Goal: Task Accomplishment & Management: Manage account settings

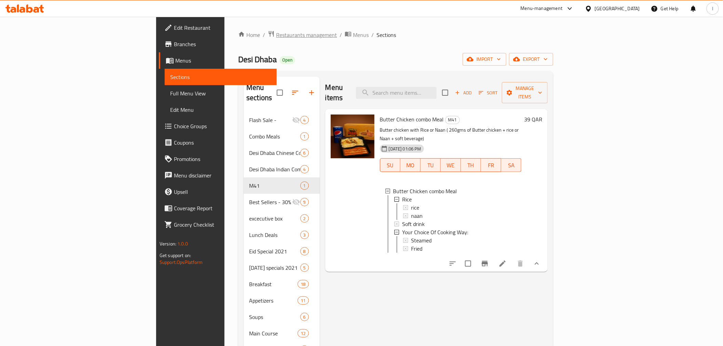
click at [276, 33] on span "Restaurants management" at bounding box center [306, 35] width 61 height 8
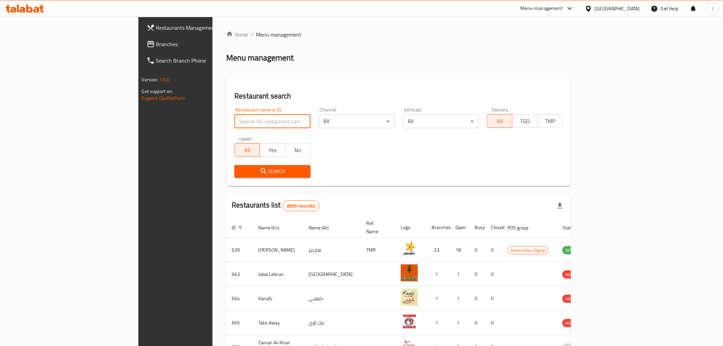
click at [234, 121] on input "search" at bounding box center [272, 121] width 76 height 14
paste input "Burger Blast"
type input "Burger Blast"
click at [257, 175] on span "Search" at bounding box center [272, 171] width 65 height 9
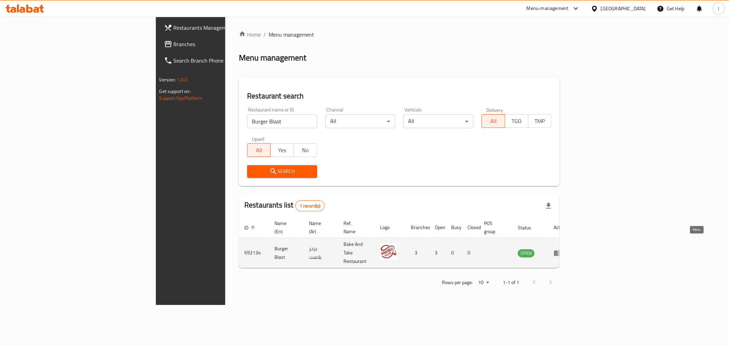
click at [561, 250] on icon "enhanced table" at bounding box center [558, 253] width 8 height 6
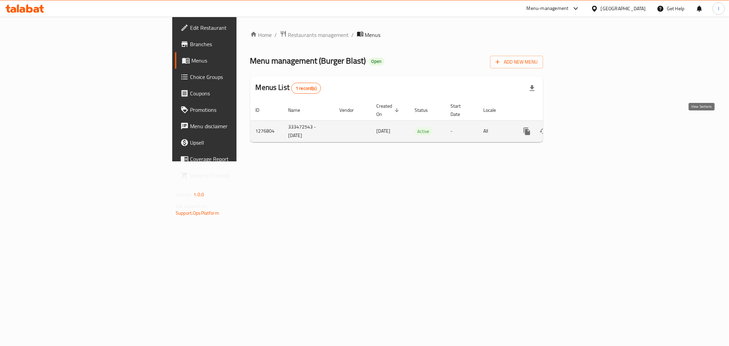
click at [580, 127] on icon "enhanced table" at bounding box center [576, 131] width 8 height 8
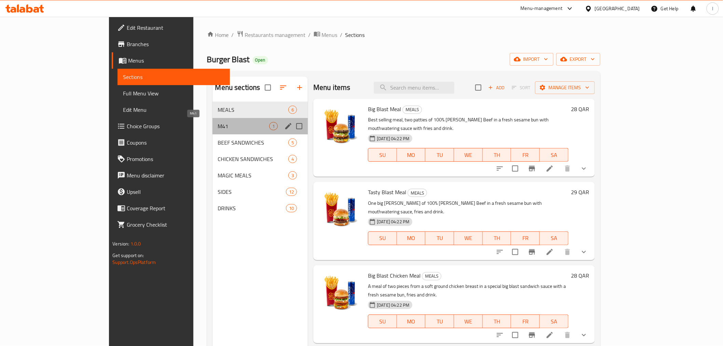
click at [218, 127] on span "M41" at bounding box center [244, 126] width 52 height 8
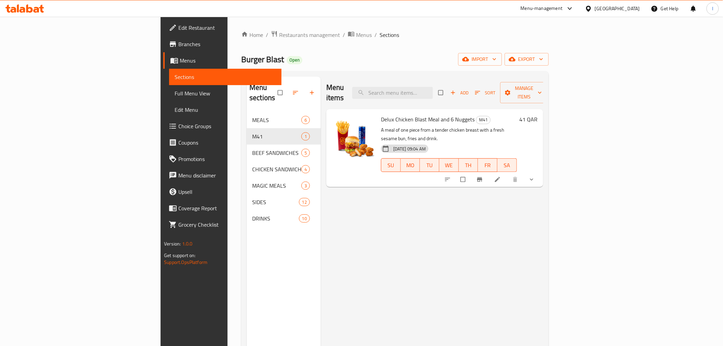
click at [439, 126] on p "A meal of one piece from a tender chicken breast with a fresh sesame bun, fries…" at bounding box center [449, 134] width 136 height 17
copy div "A meal of one piece from a tender chicken breast with a fresh sesame bun, fries…"
click at [424, 30] on div "Home / Restaurants management / Menus / Sections Burger Blast Open import expor…" at bounding box center [395, 229] width 335 height 425
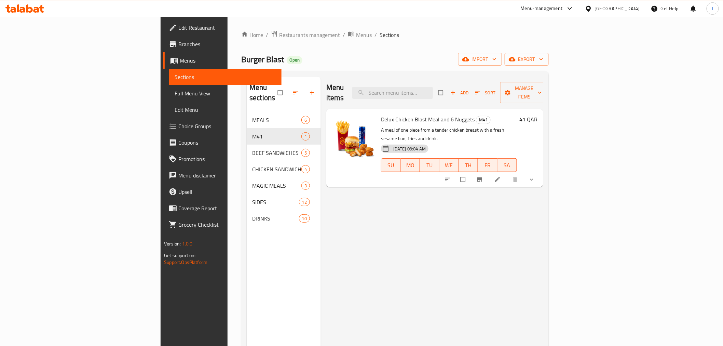
click at [241, 60] on span "Burger Blast" at bounding box center [262, 59] width 43 height 15
copy span "Burger Blast"
click at [279, 35] on span "Restaurants management" at bounding box center [309, 35] width 61 height 8
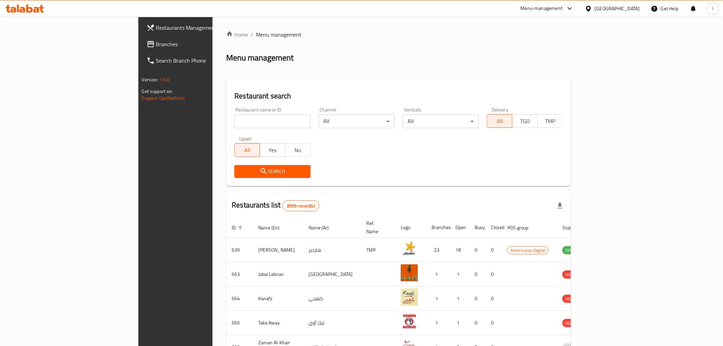
click at [234, 121] on input "search" at bounding box center [272, 121] width 76 height 14
paste input "Chowking"
type input "Chowking"
click at [261, 175] on span "Search" at bounding box center [272, 171] width 65 height 9
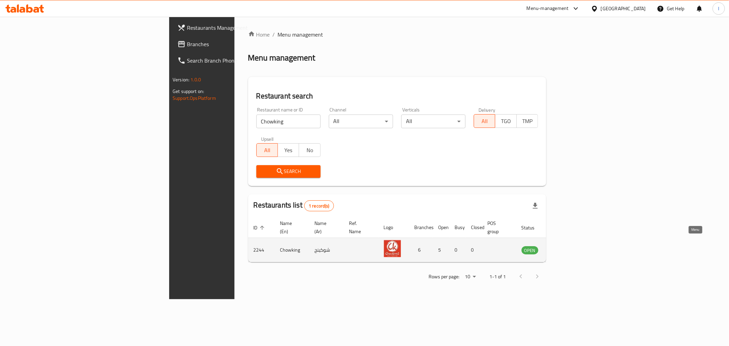
click at [565, 247] on icon "enhanced table" at bounding box center [562, 250] width 8 height 6
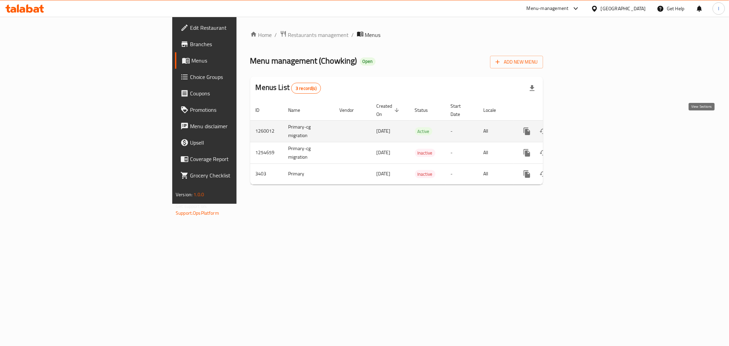
click at [580, 127] on icon "enhanced table" at bounding box center [576, 131] width 8 height 8
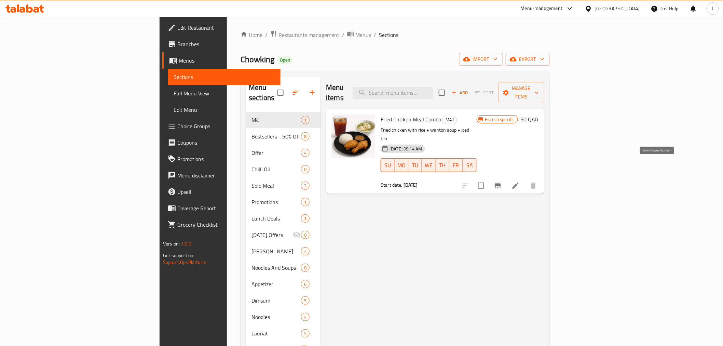
click at [502, 181] on icon "Branch-specific-item" at bounding box center [498, 185] width 8 height 8
